Goal: Transaction & Acquisition: Purchase product/service

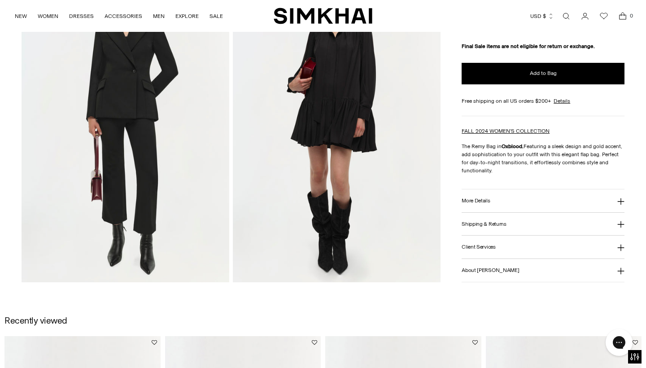
scroll to position [808, 0]
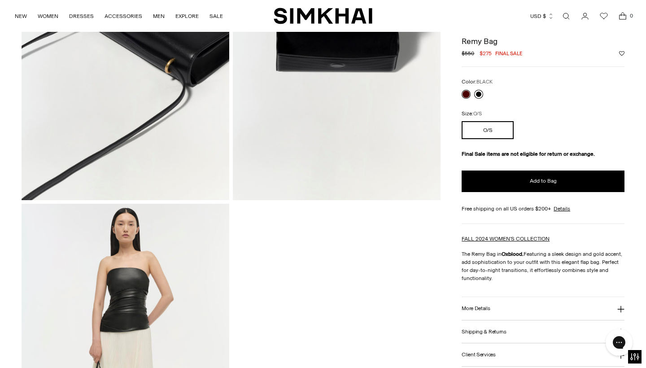
click at [479, 95] on link at bounding box center [478, 94] width 9 height 9
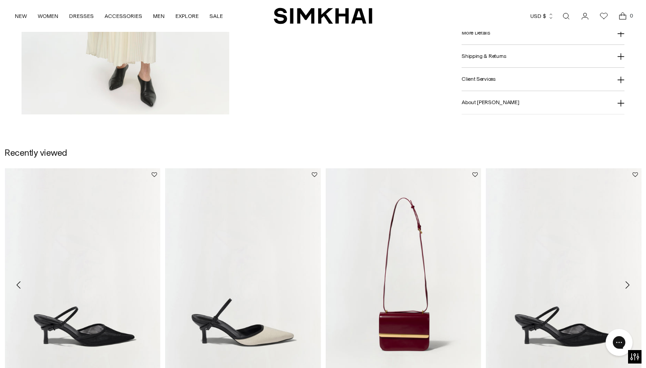
scroll to position [1407, 0]
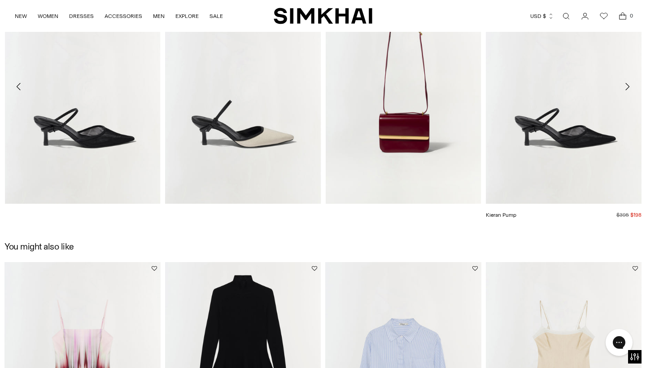
click at [0, 0] on img "Kieran Pump" at bounding box center [0, 0] width 0 height 0
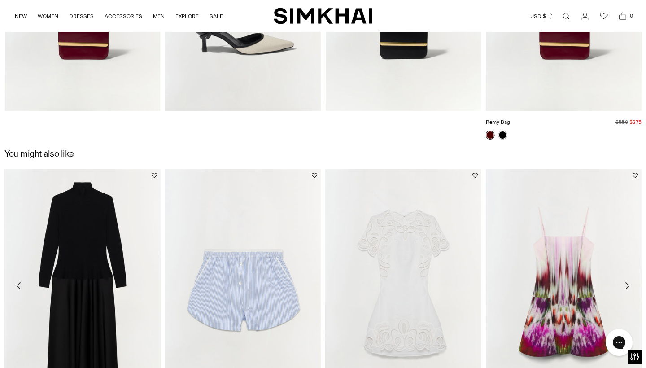
scroll to position [1317, 0]
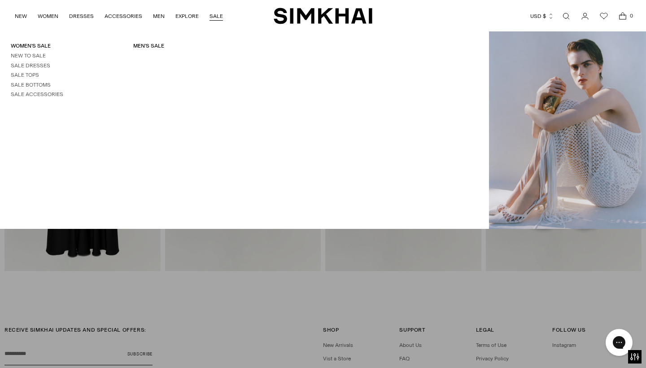
click at [216, 15] on link "SALE" at bounding box center [216, 16] width 13 height 20
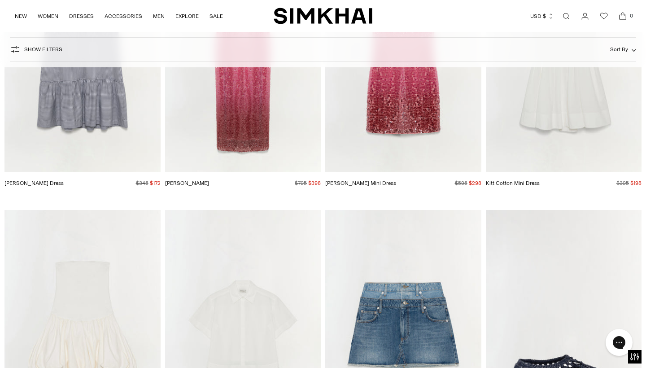
scroll to position [2001, 0]
